Goal: Information Seeking & Learning: Learn about a topic

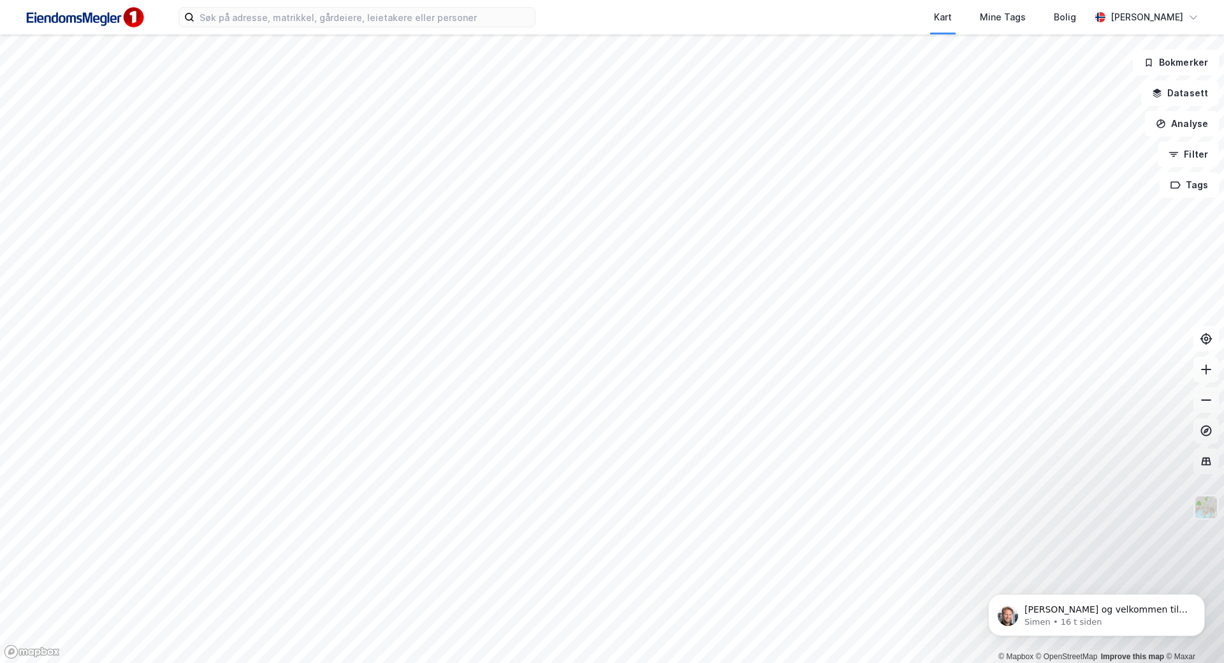
click at [251, 27] on div "Kart Mine Tags Bolig [PERSON_NAME]" at bounding box center [612, 17] width 1224 height 34
click at [251, 23] on input at bounding box center [365, 17] width 341 height 19
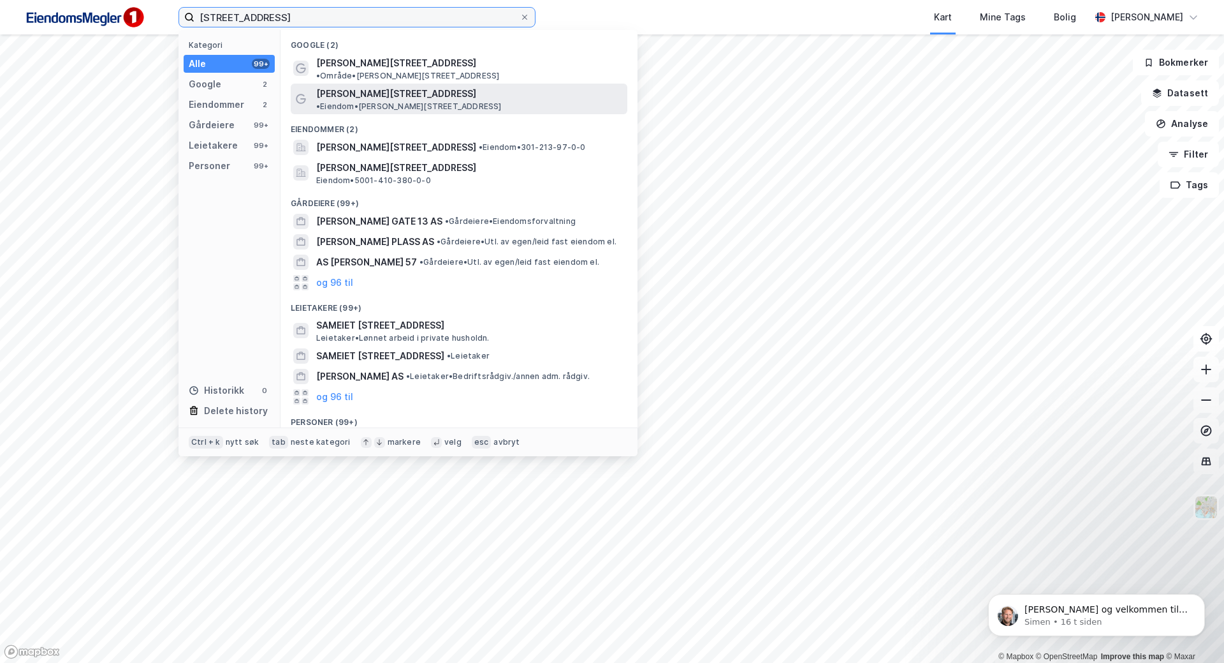
type input "[STREET_ADDRESS]"
click at [358, 86] on span "[PERSON_NAME][STREET_ADDRESS]" at bounding box center [396, 93] width 160 height 15
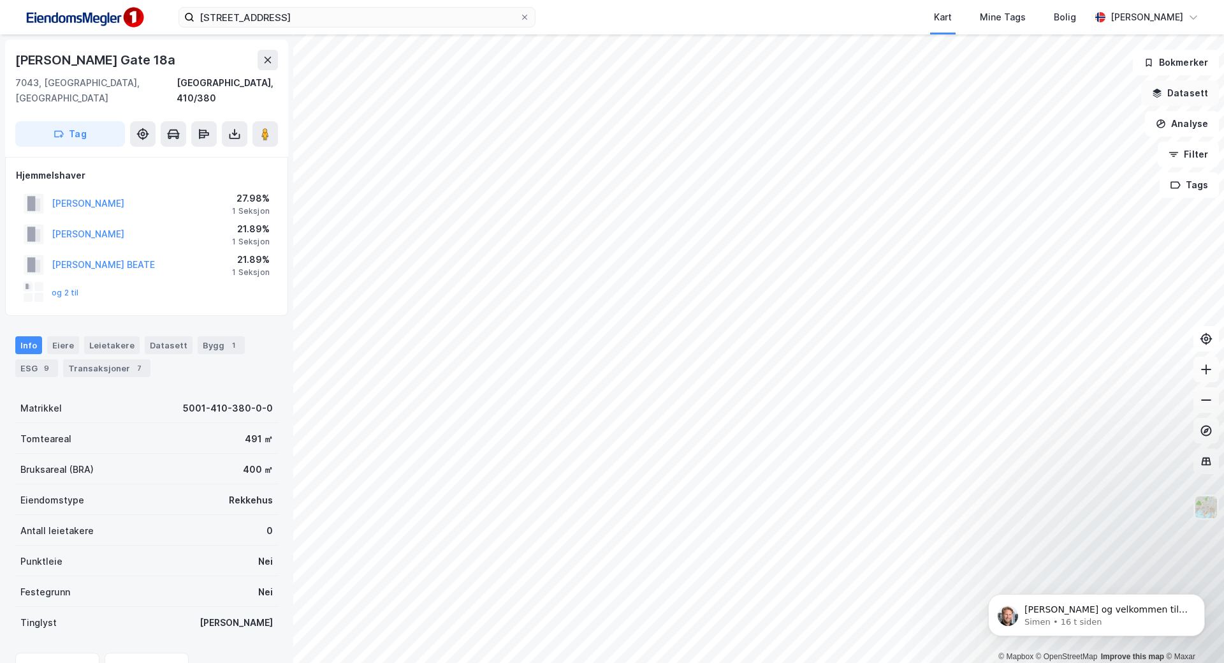
click at [1197, 99] on button "Datasett" at bounding box center [1181, 93] width 78 height 26
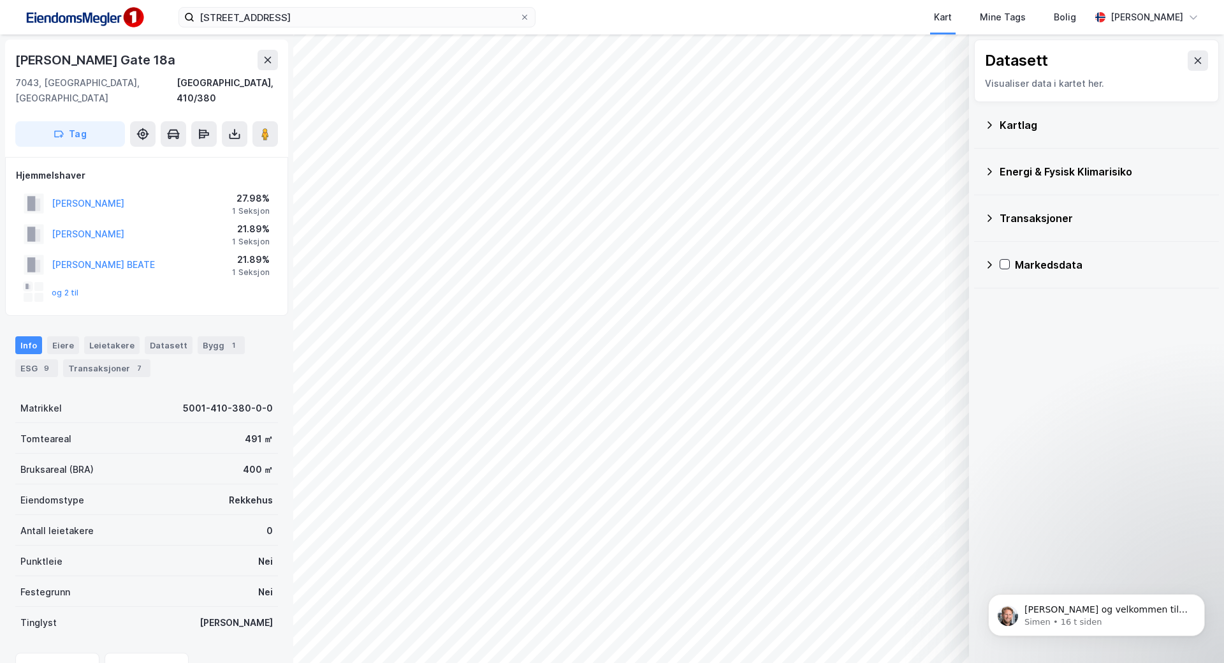
click at [1054, 132] on div "Kartlag" at bounding box center [1104, 124] width 209 height 15
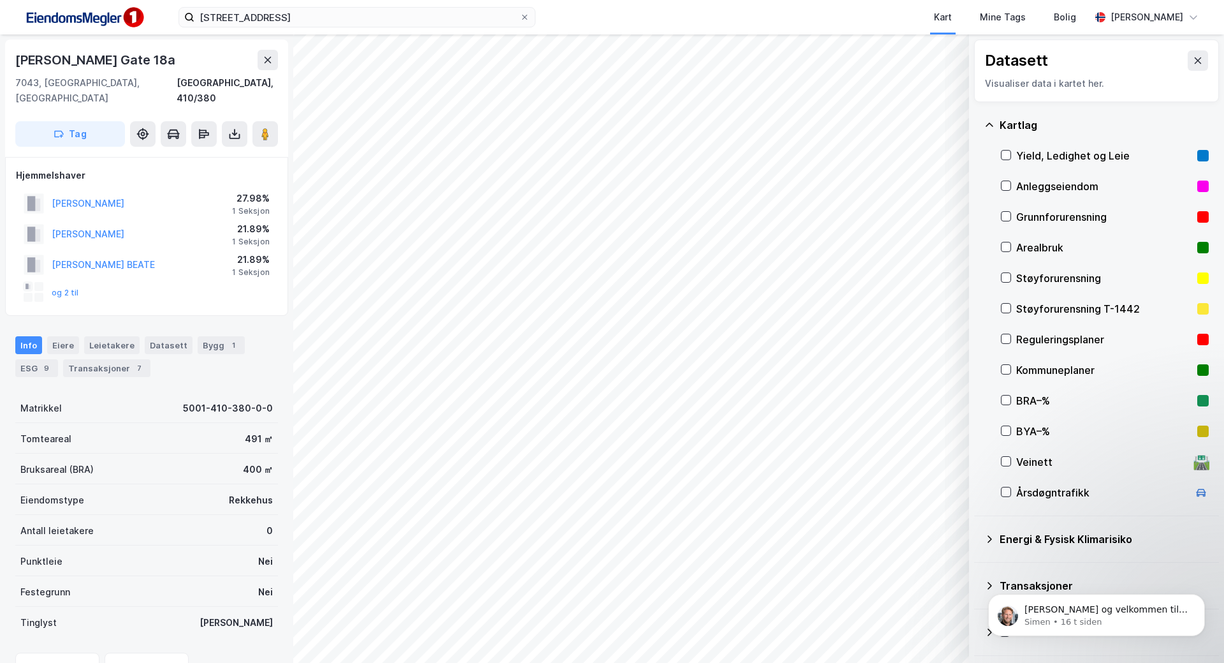
click at [1039, 342] on div "Reguleringsplaner" at bounding box center [1105, 339] width 176 height 15
click at [1066, 367] on div "Kommuneplaner" at bounding box center [1105, 369] width 176 height 15
click at [296, 156] on div "© Mapbox © OpenStreetMap Improve this map © Maxar Datasett Visualiser data i ka…" at bounding box center [612, 348] width 1224 height 628
click at [265, 128] on image at bounding box center [265, 134] width 8 height 13
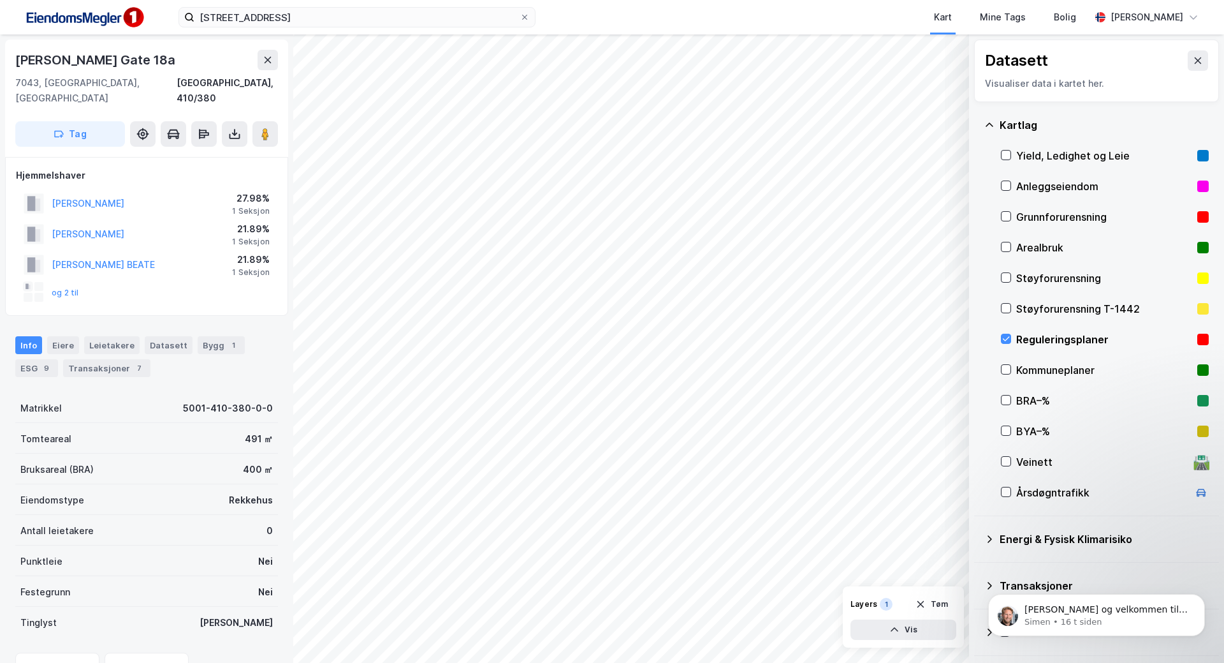
drag, startPoint x: 266, startPoint y: 122, endPoint x: 152, endPoint y: 96, distance: 116.5
click at [103, 96] on div "[PERSON_NAME] [STREET_ADDRESS]" at bounding box center [146, 98] width 283 height 117
